Goal: Check status: Check status

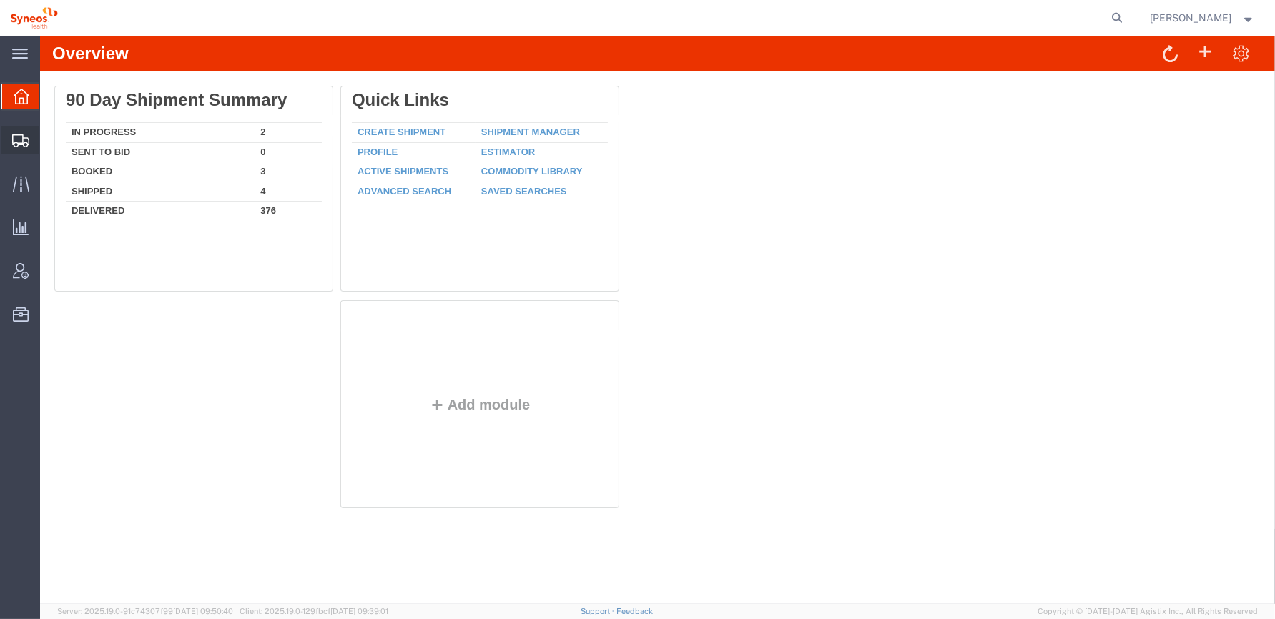
click at [16, 141] on icon at bounding box center [20, 140] width 17 height 13
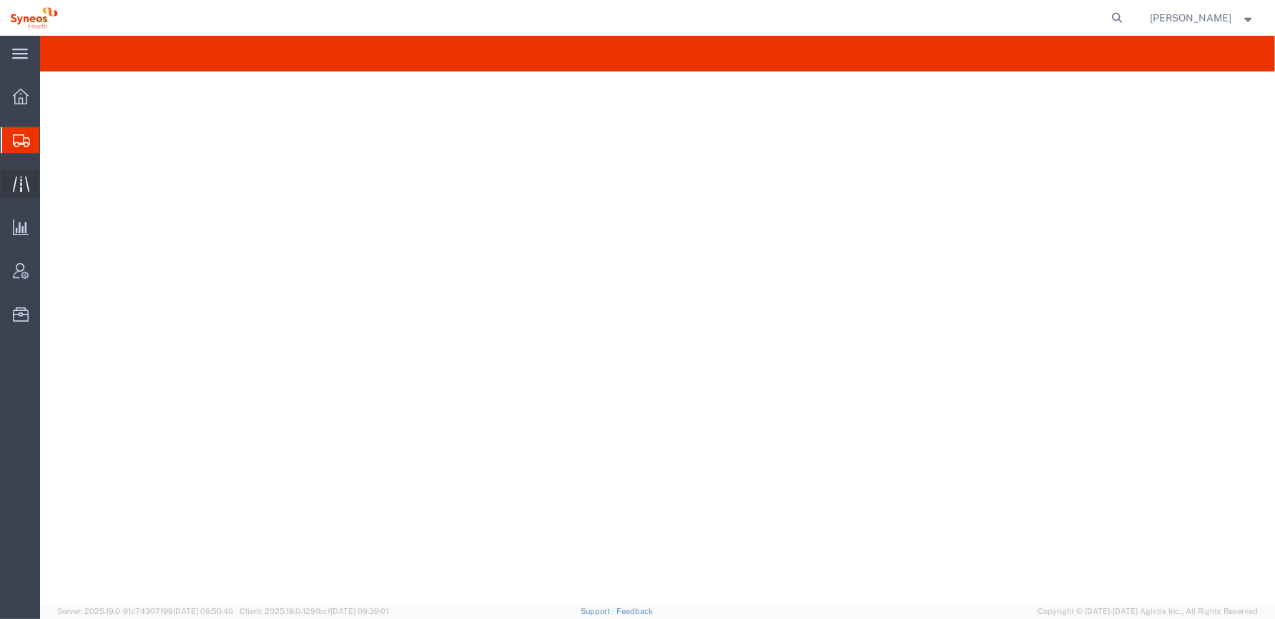
click at [20, 183] on icon at bounding box center [20, 184] width 16 height 16
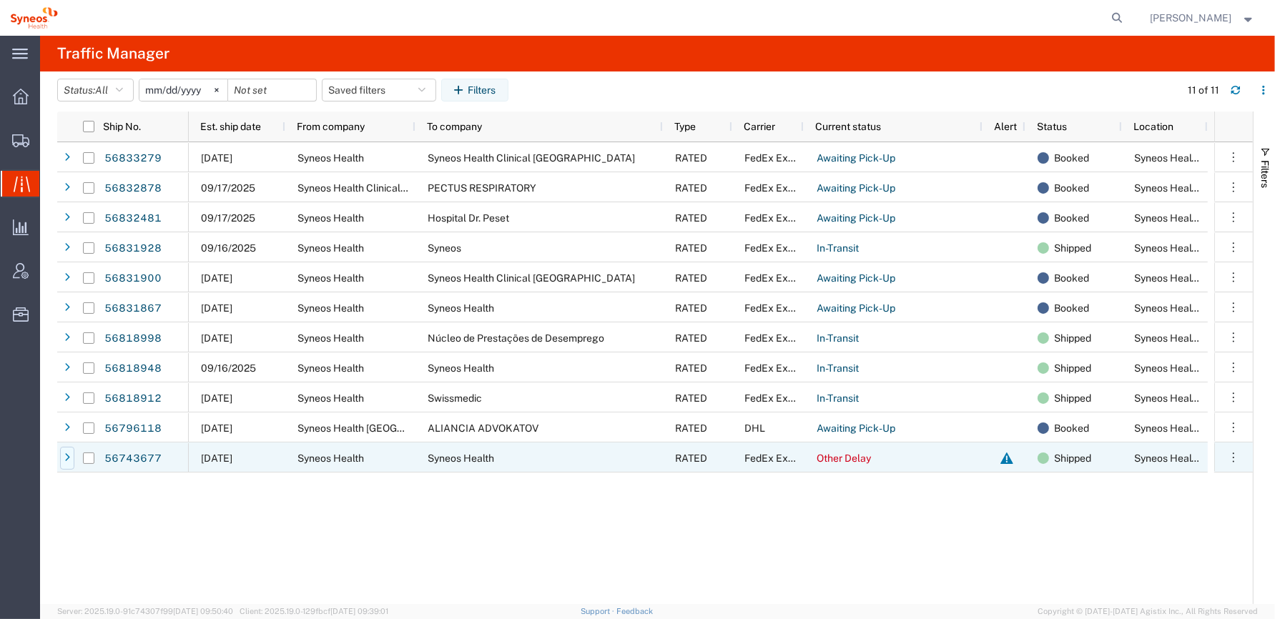
click at [67, 458] on icon at bounding box center [67, 458] width 6 height 10
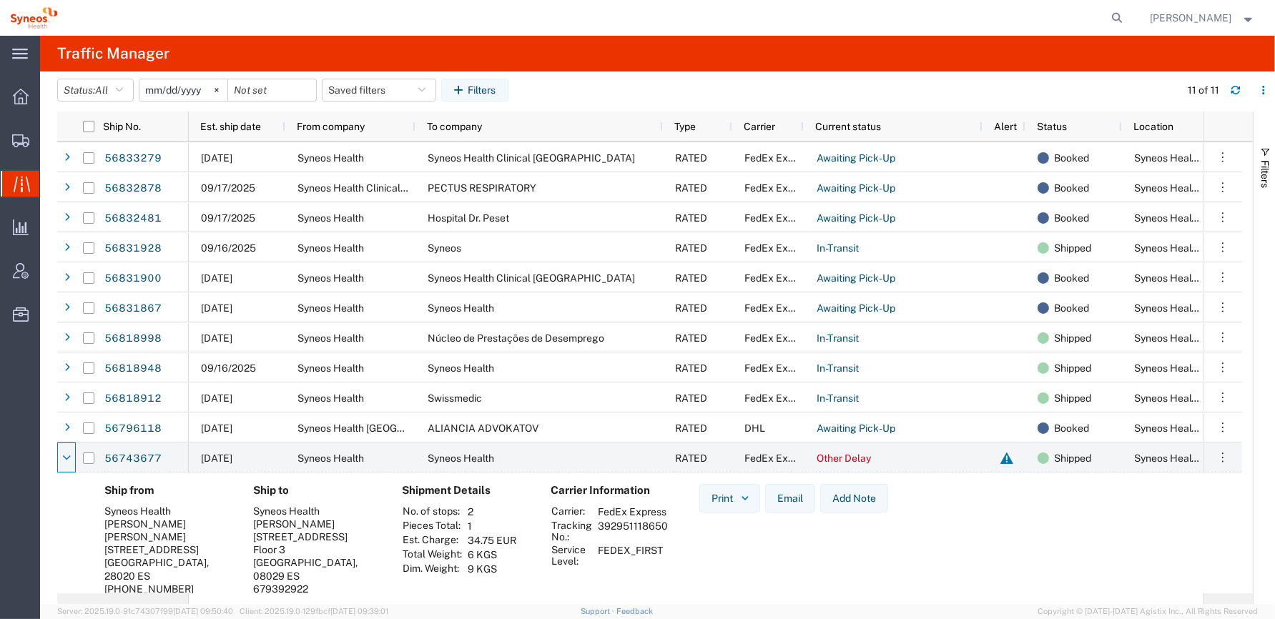
scroll to position [11, 0]
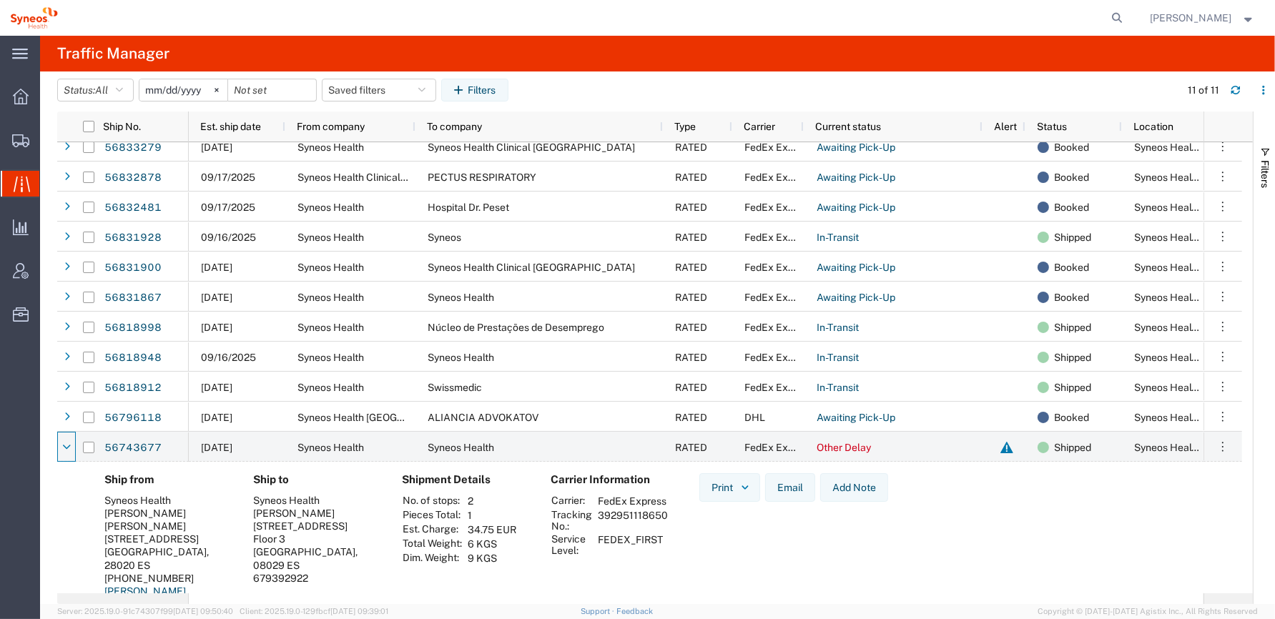
click at [622, 526] on td "392951118650" at bounding box center [633, 520] width 80 height 24
copy td "392951118650"
click at [704, 556] on div "Print Email Add Note" at bounding box center [794, 561] width 212 height 177
click at [629, 528] on td "392951118650" at bounding box center [633, 520] width 80 height 24
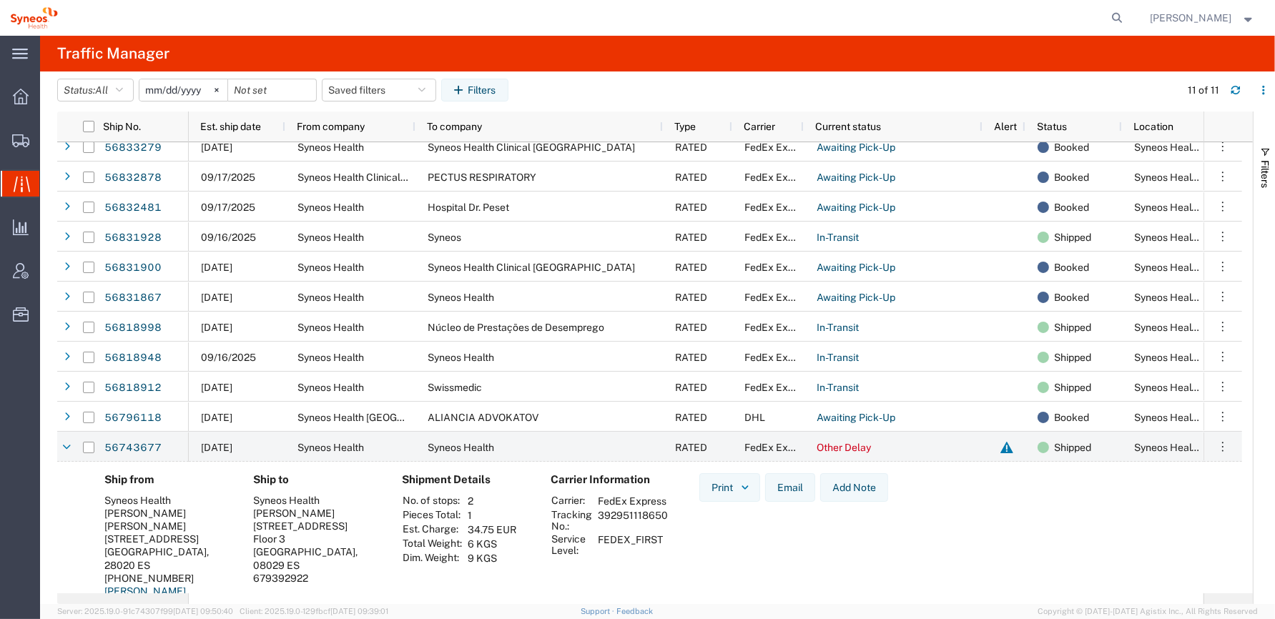
click at [644, 524] on td "392951118650" at bounding box center [633, 520] width 80 height 24
click at [787, 564] on div "Print Email Add Note" at bounding box center [794, 561] width 212 height 177
